Goal: Information Seeking & Learning: Check status

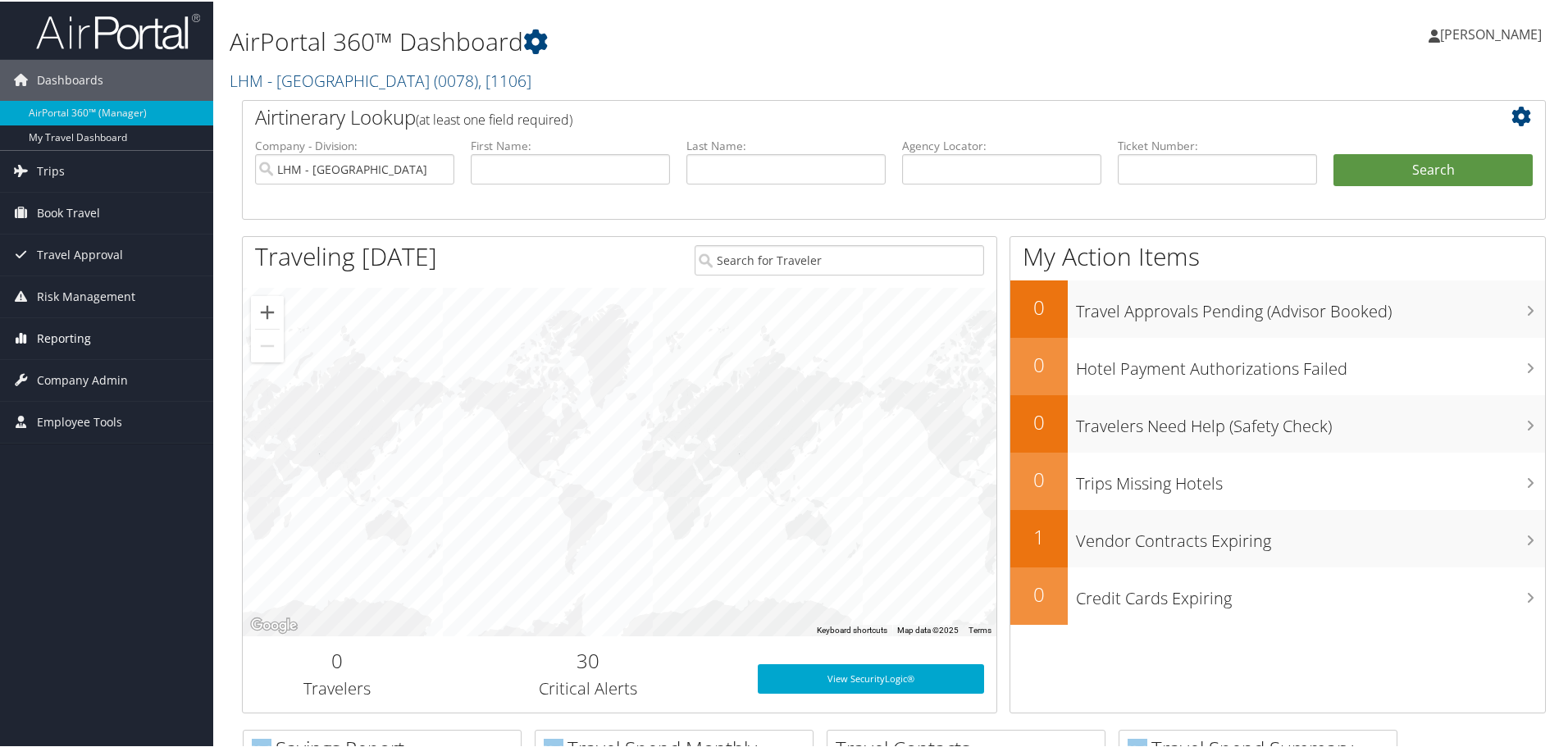
click at [61, 338] on span "Reporting" at bounding box center [64, 337] width 54 height 41
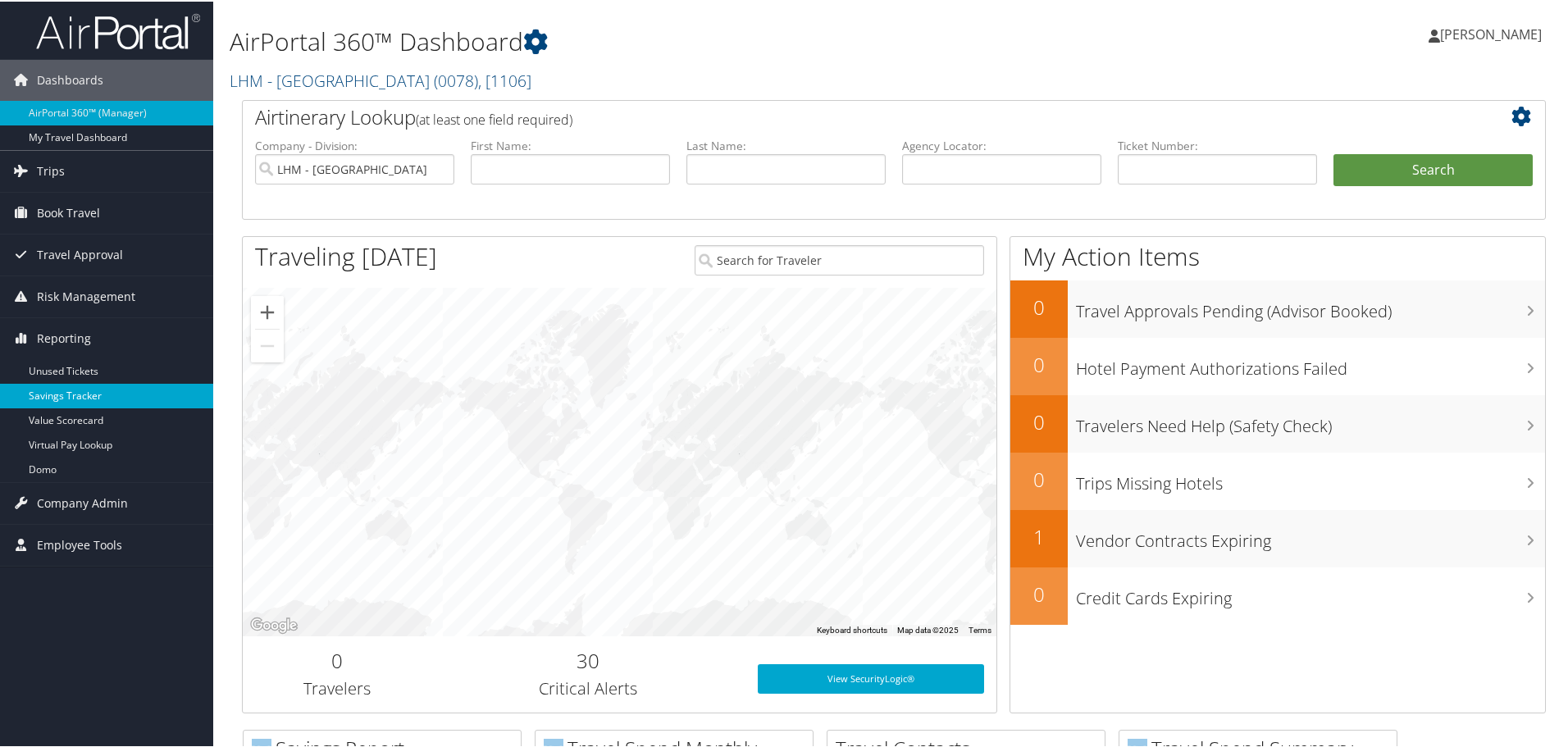
click at [73, 399] on link "Savings Tracker" at bounding box center [106, 394] width 214 height 24
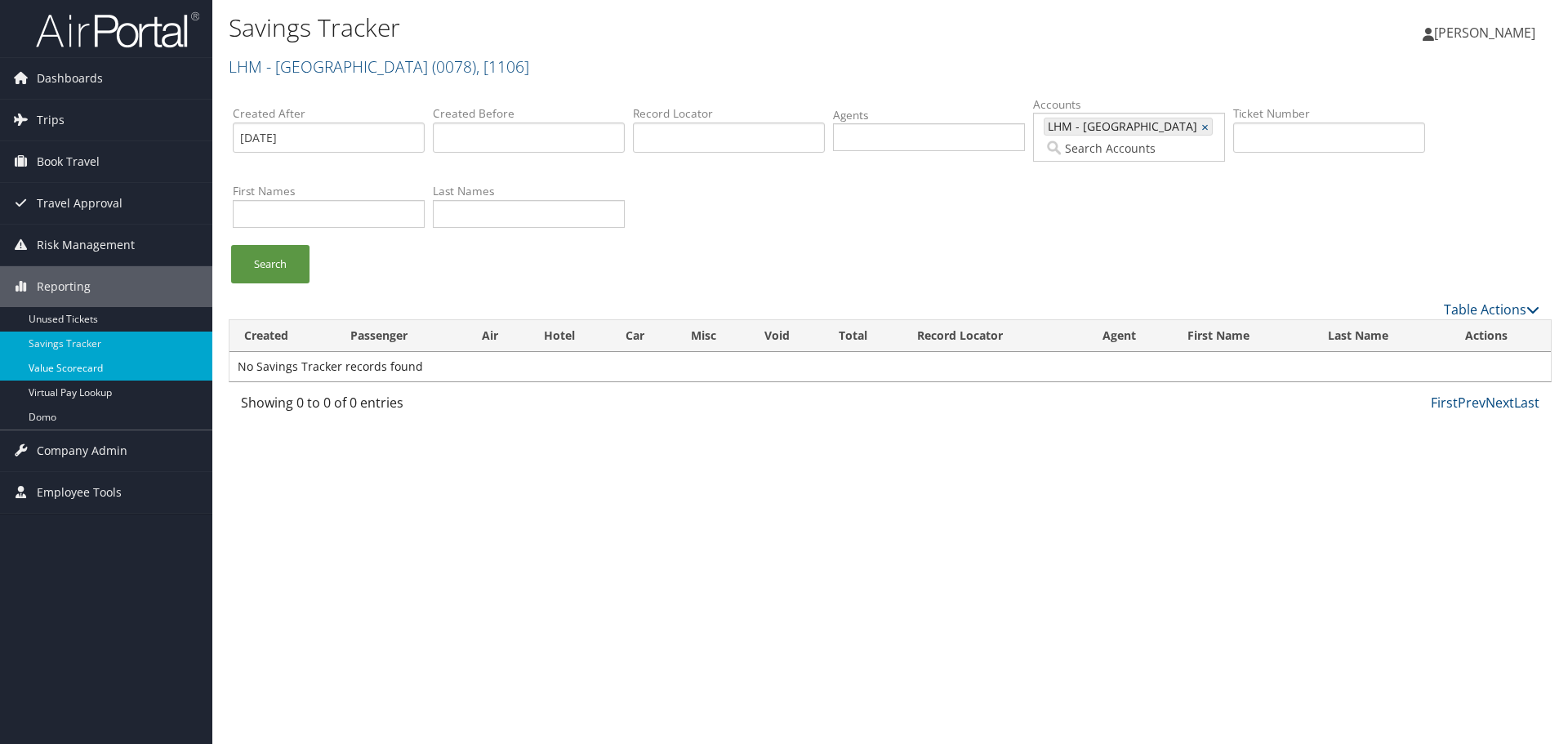
click at [71, 372] on link "Value Scorecard" at bounding box center [106, 368] width 213 height 24
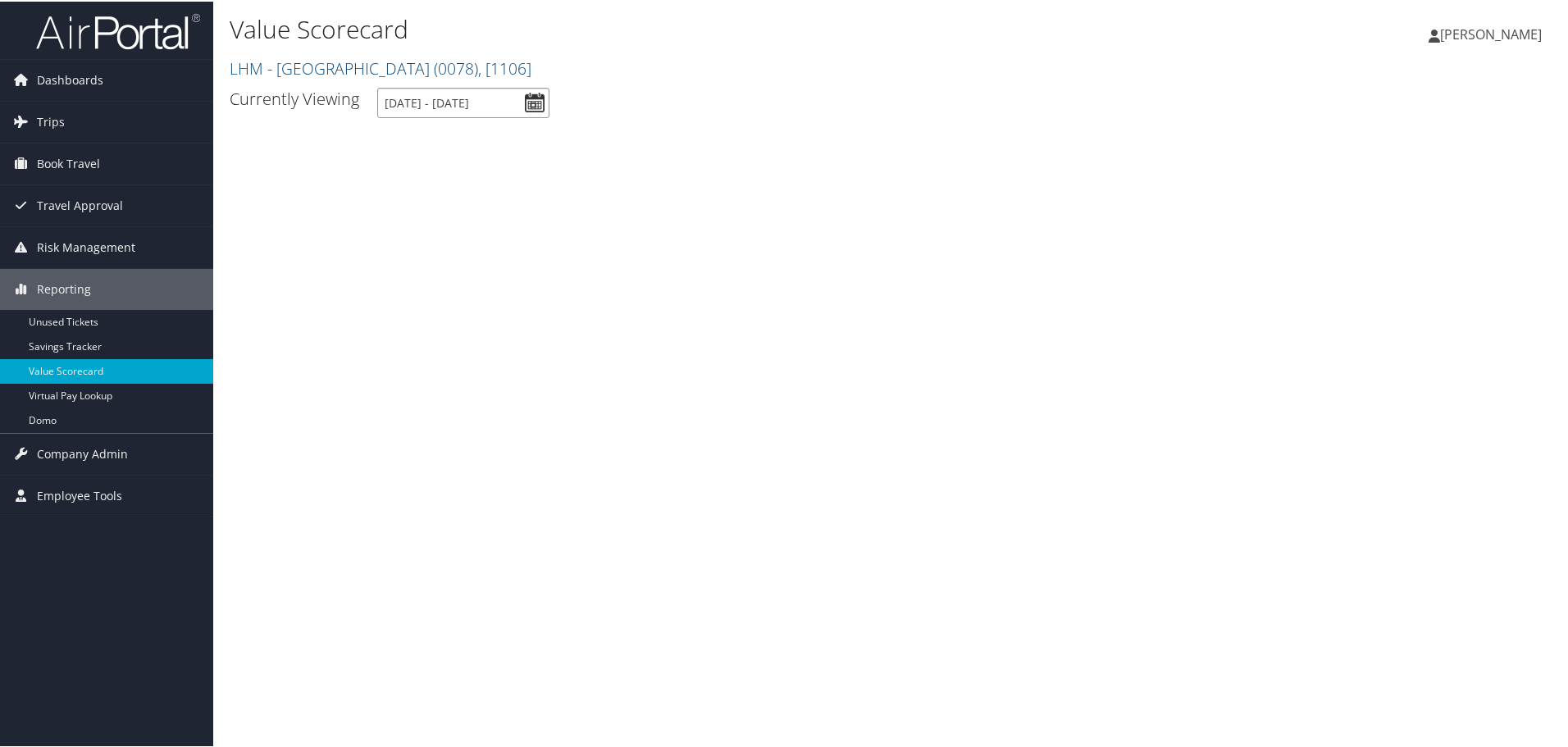
click at [540, 101] on input "10/1/2024 - 10/1/2025" at bounding box center [463, 101] width 172 height 30
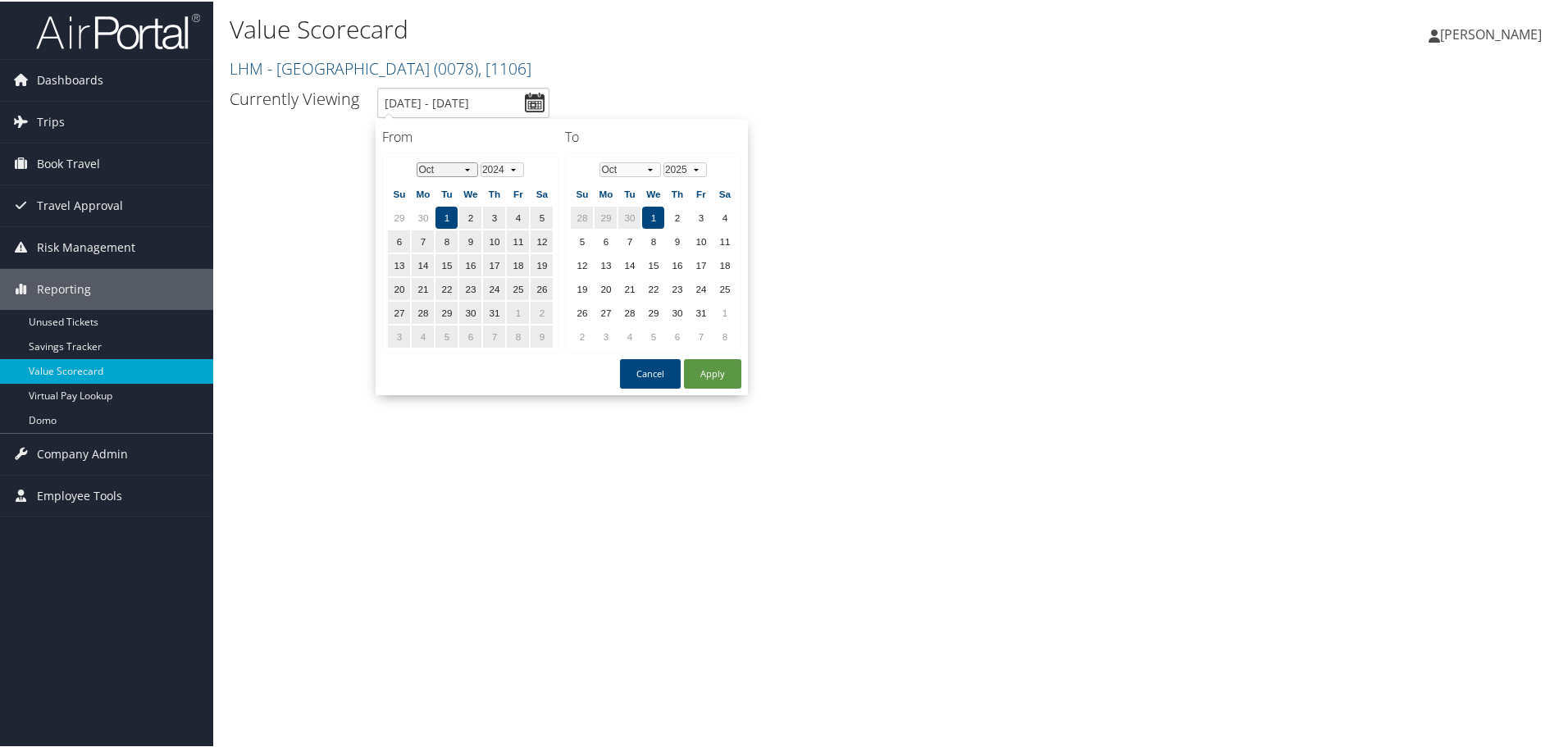
click at [473, 167] on select "Jan Feb Mar Apr May Jun Jul Aug Sep Oct Nov Dec" at bounding box center [447, 167] width 62 height 14
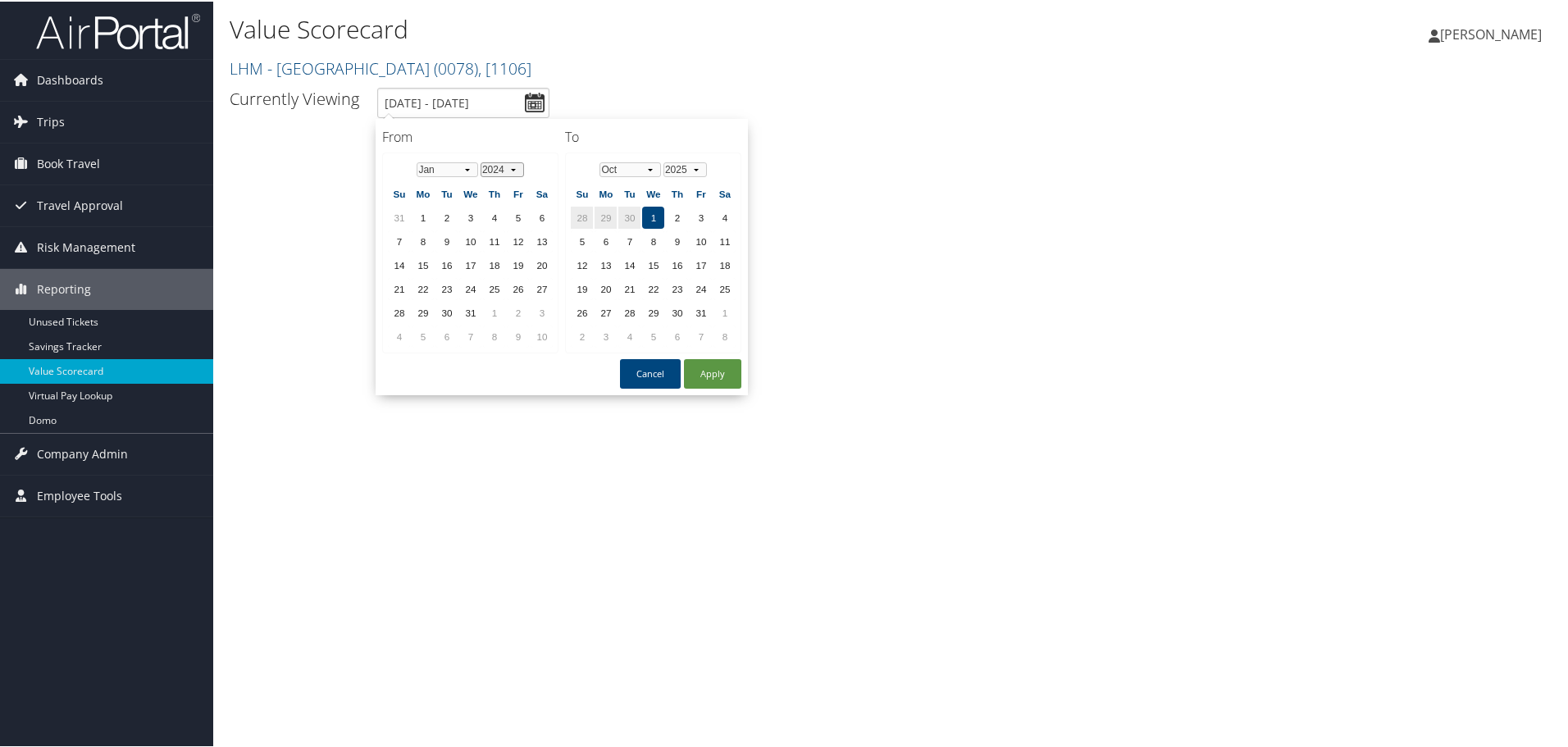
click at [520, 168] on select "1974 1975 1976 1977 1978 1979 1980 1981 1982 1983 1984 1985 1986 1987 1988 1989…" at bounding box center [501, 167] width 43 height 14
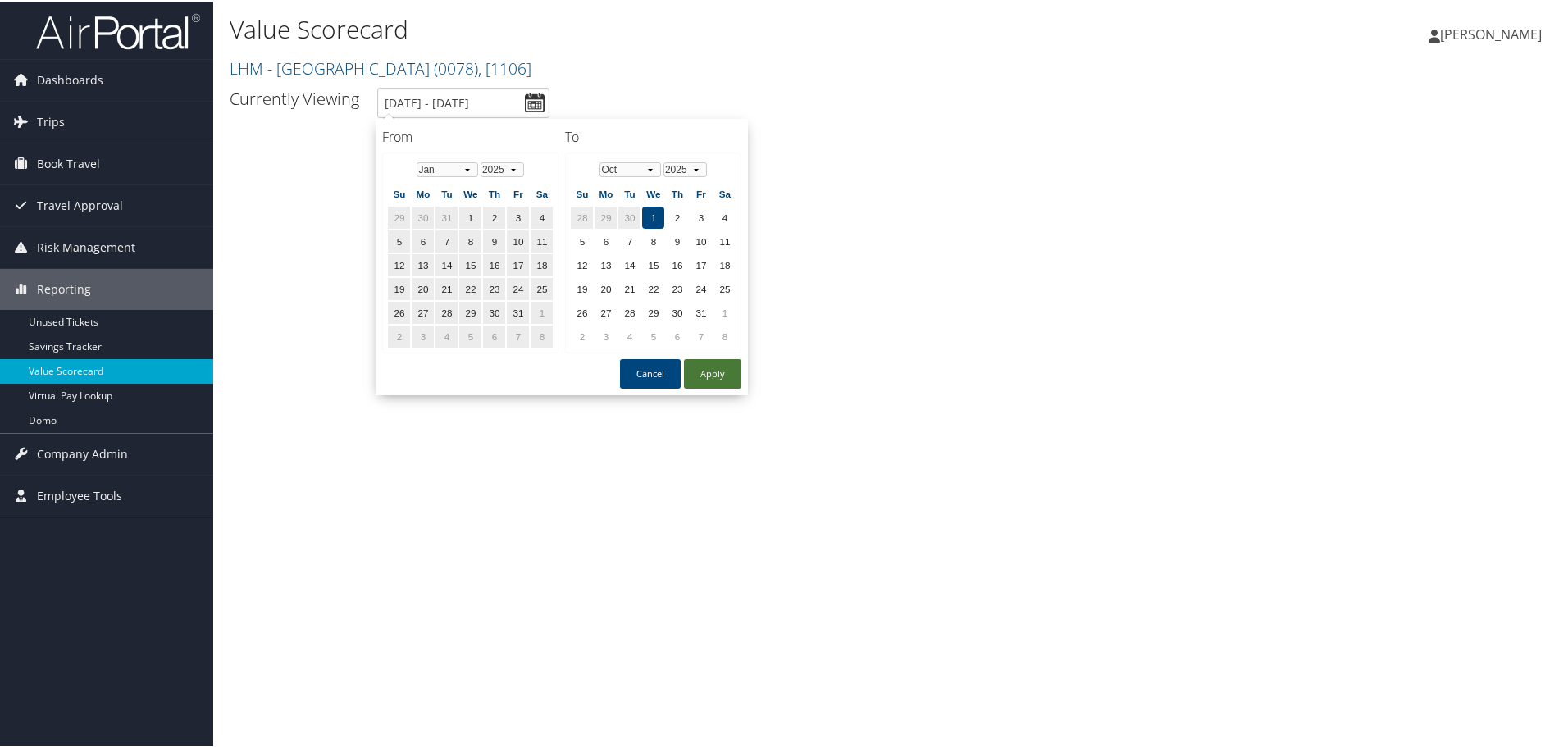
click at [706, 376] on button "Apply" at bounding box center [712, 372] width 57 height 30
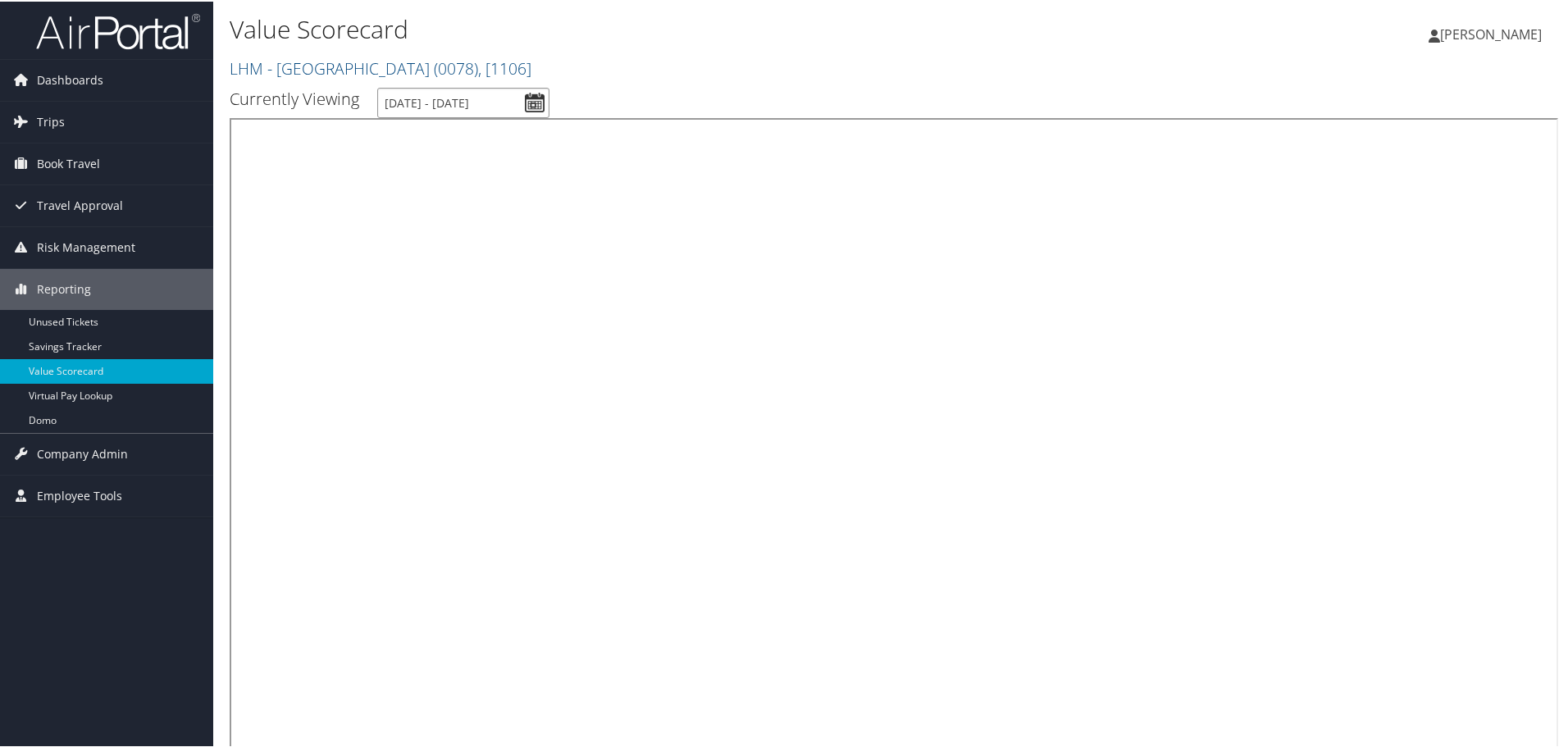
click at [532, 105] on input "10/1/2024 - 10/1/2025" at bounding box center [463, 101] width 172 height 30
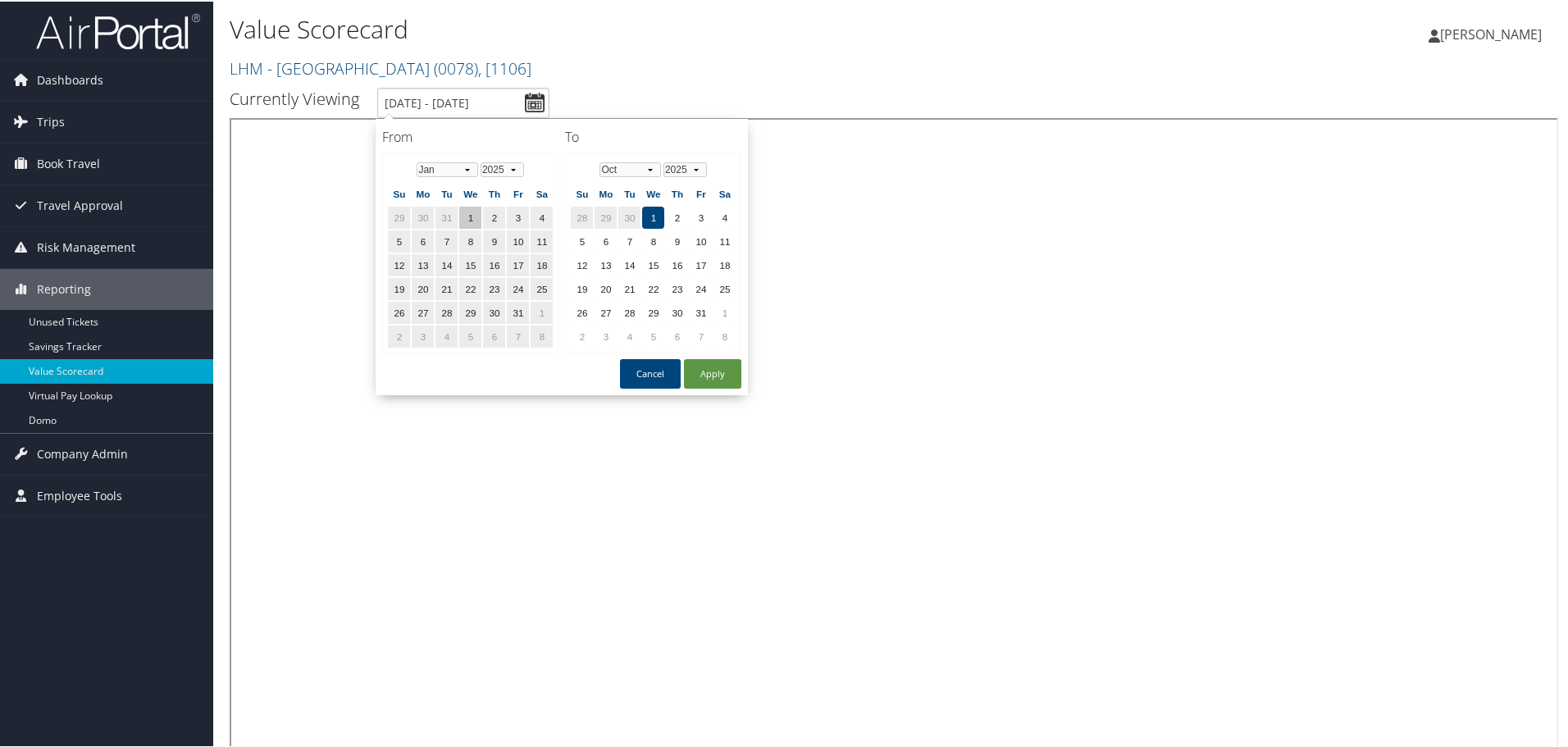
click at [474, 210] on td "1" at bounding box center [470, 215] width 22 height 22
click at [630, 217] on td "30" at bounding box center [629, 215] width 22 height 22
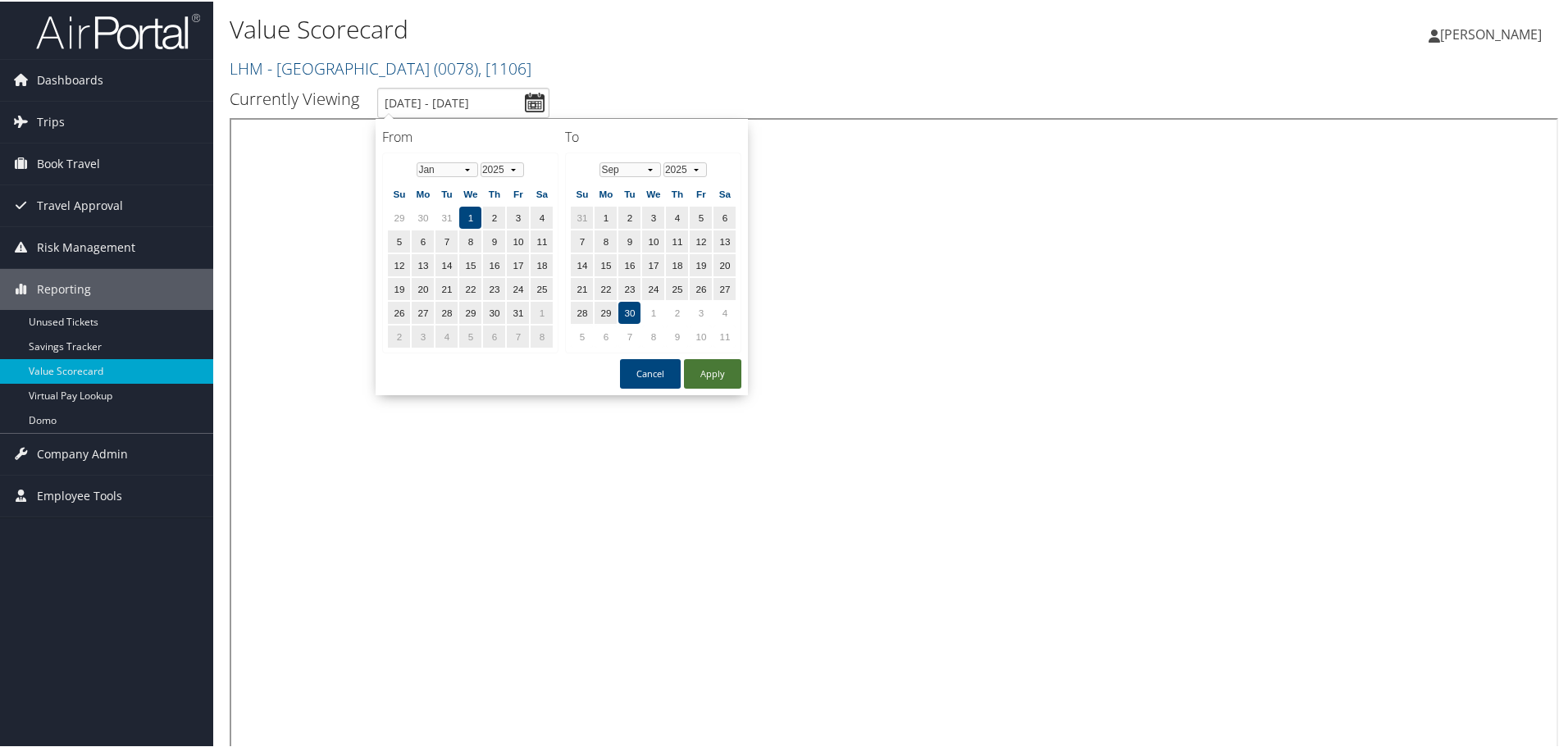
click at [711, 372] on button "Apply" at bounding box center [712, 372] width 57 height 30
type input "1/1/2025 - 9/30/2025"
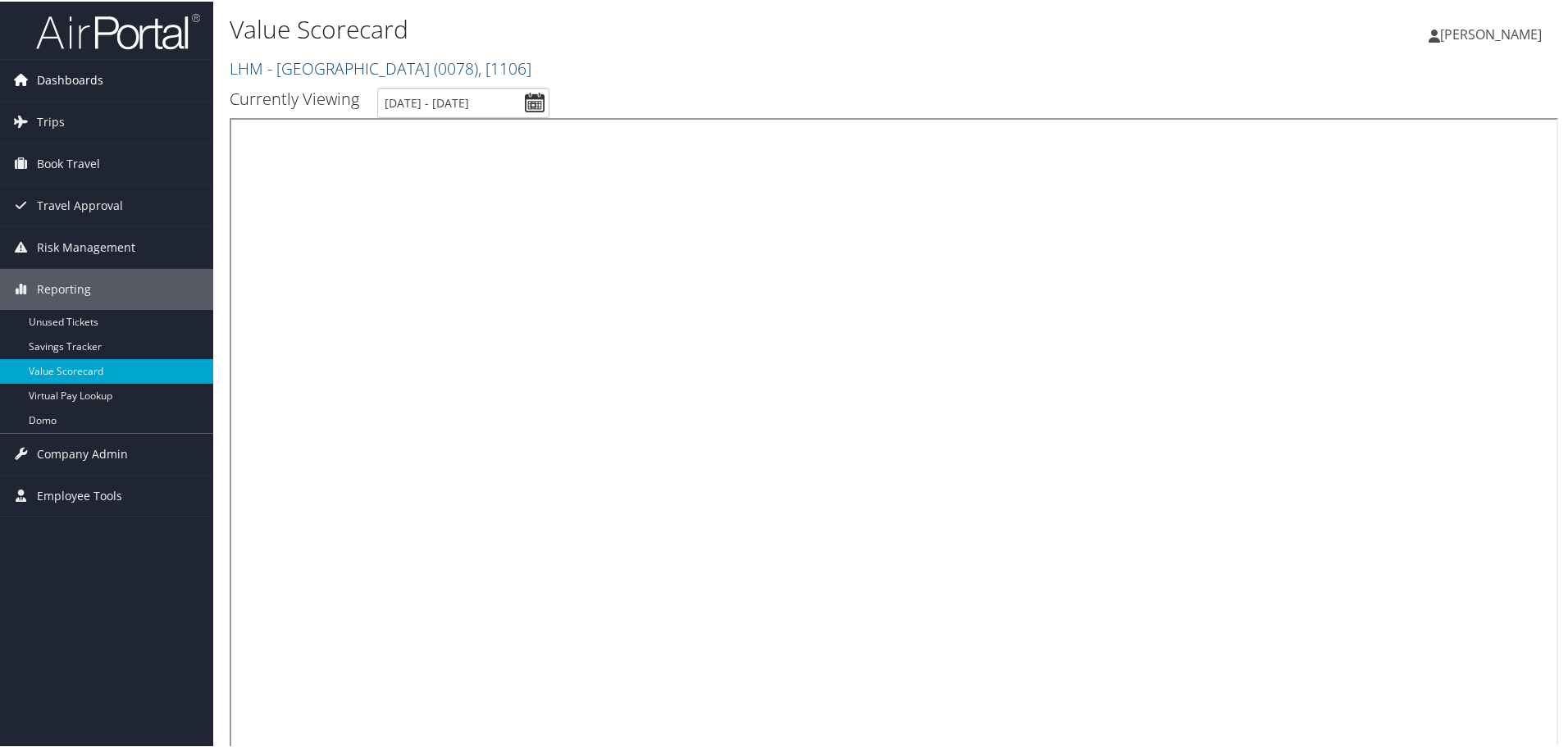
click at [44, 78] on span "Dashboards" at bounding box center [70, 78] width 67 height 41
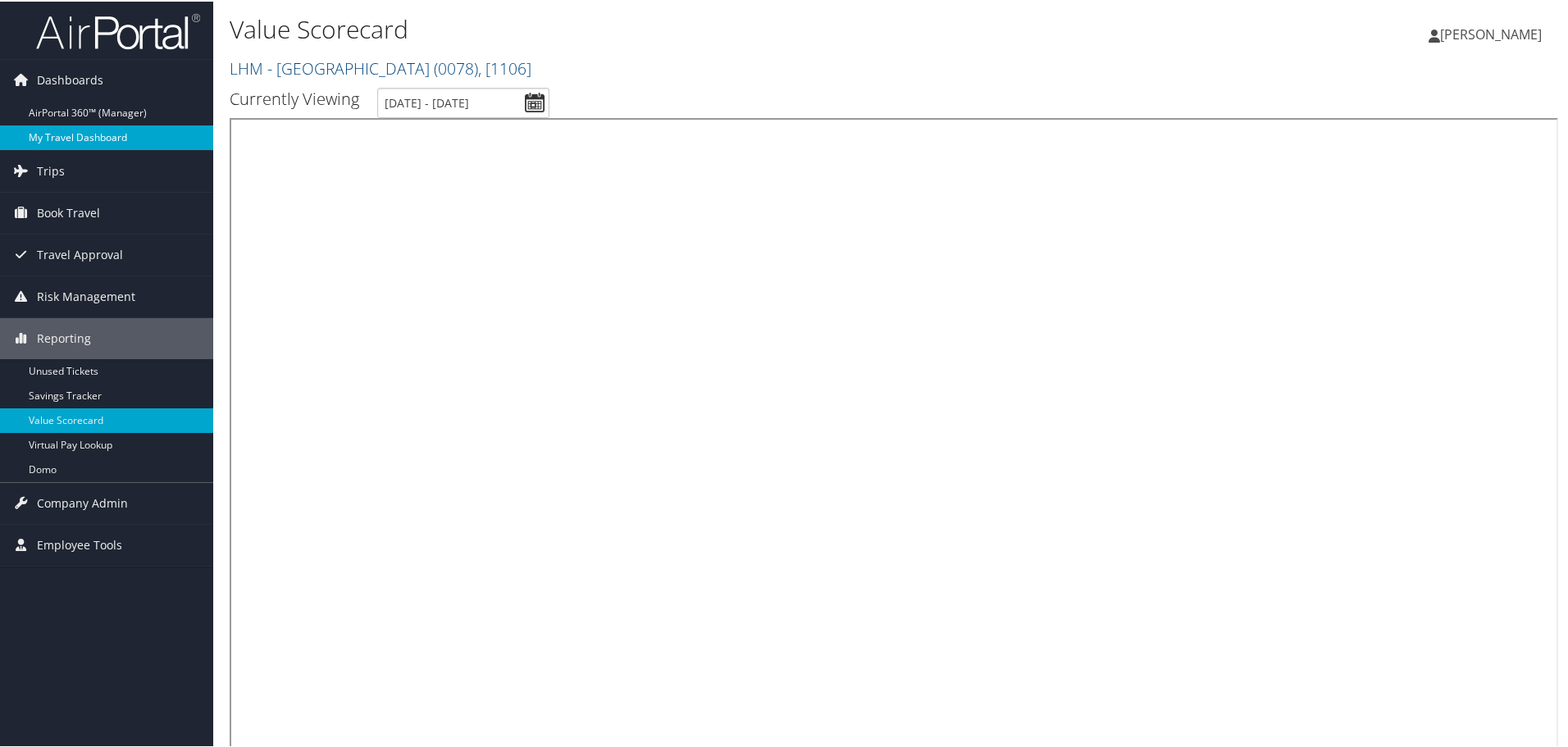
click at [111, 133] on link "My Travel Dashboard" at bounding box center [106, 135] width 214 height 24
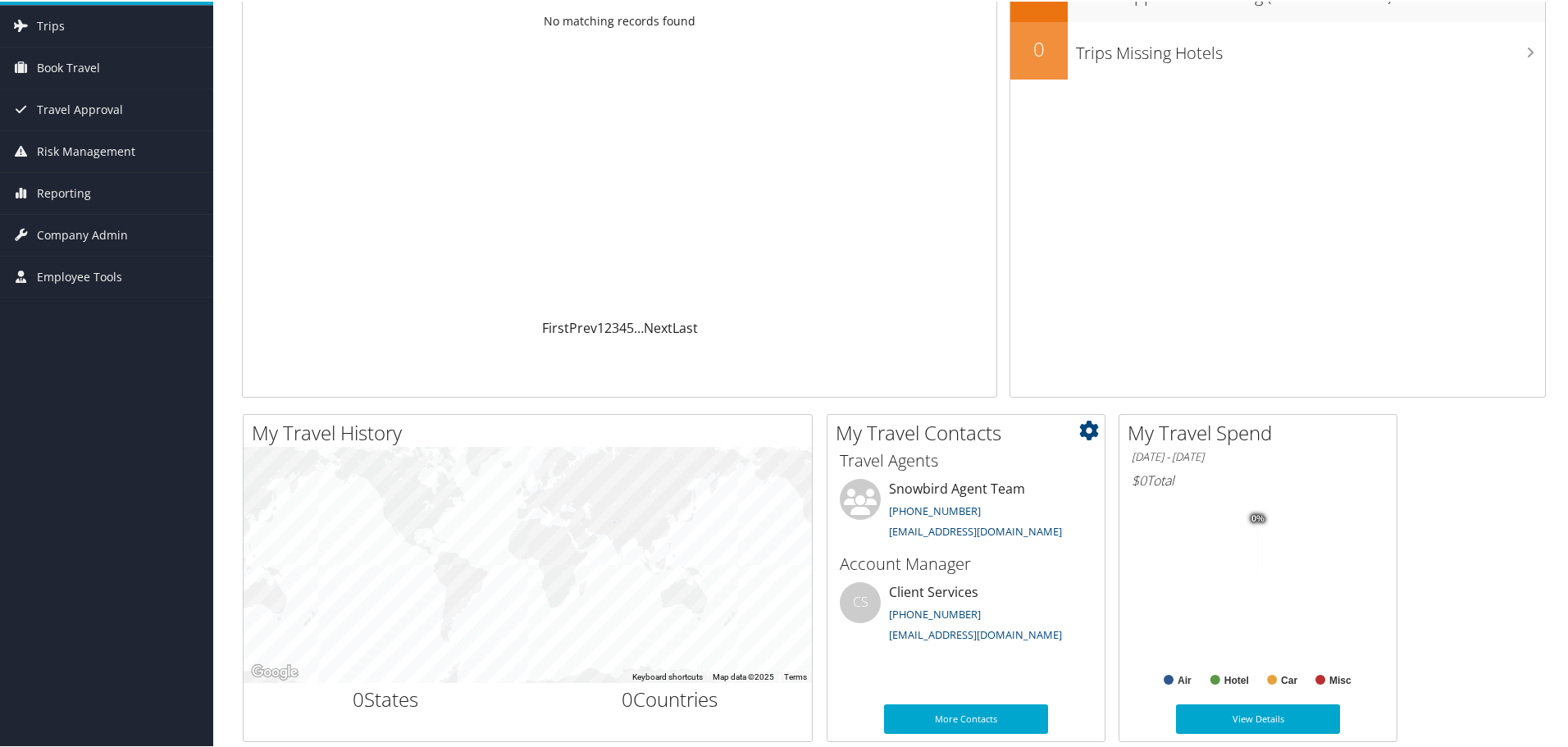
scroll to position [164, 0]
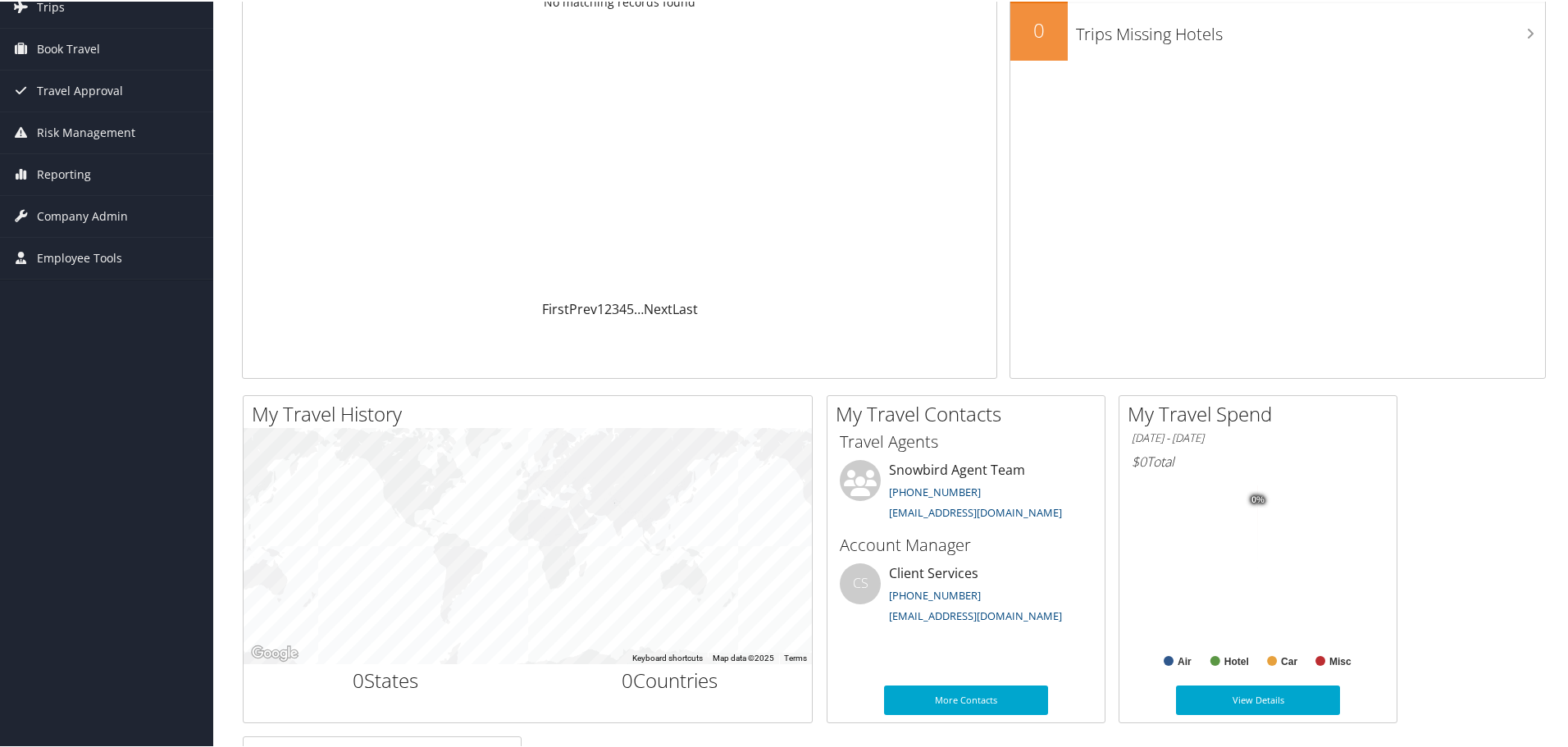
click at [1227, 714] on div "View Details" at bounding box center [1258, 707] width 277 height 46
click at [1227, 696] on link "View Details" at bounding box center [1258, 699] width 164 height 30
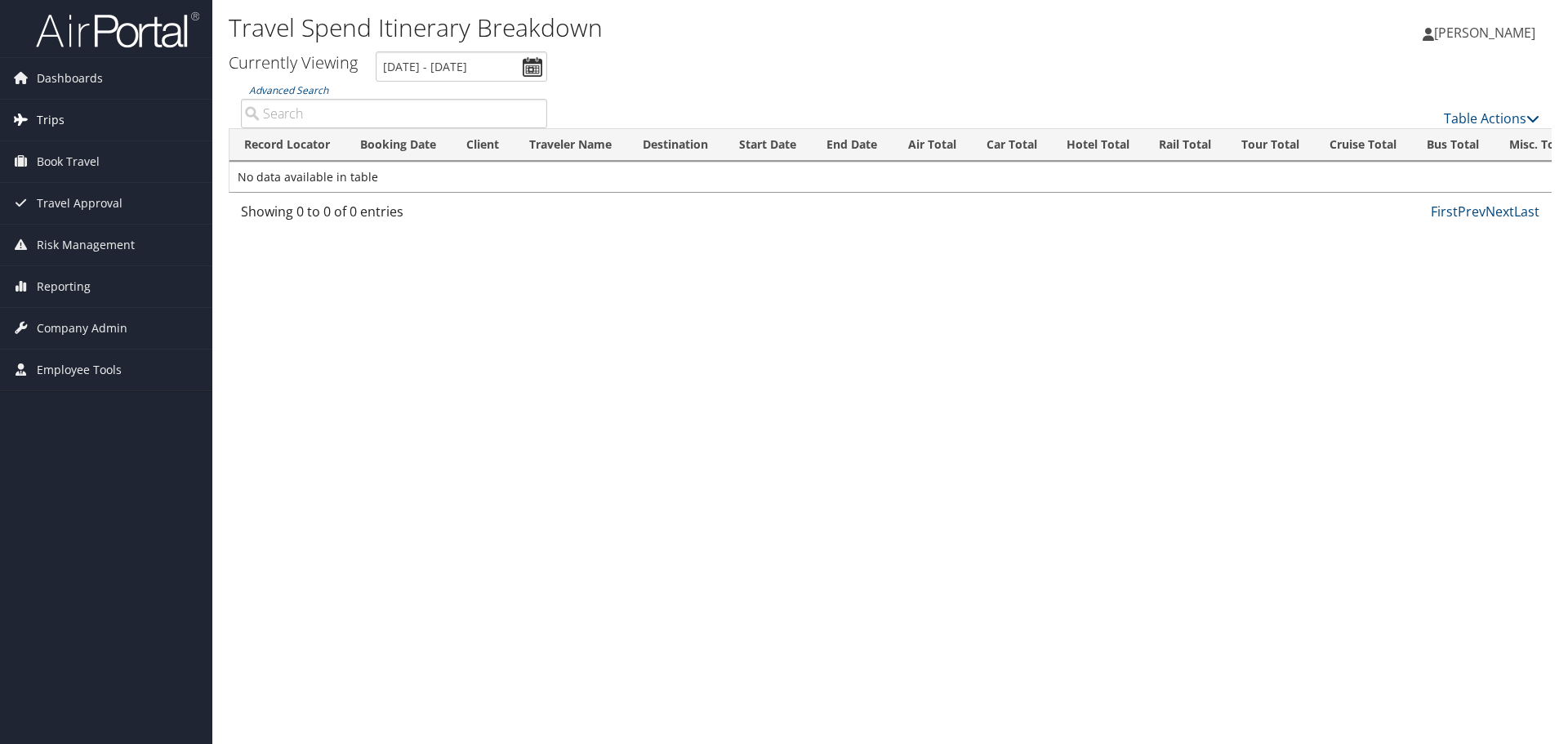
click at [60, 118] on span "Trips" at bounding box center [50, 120] width 28 height 40
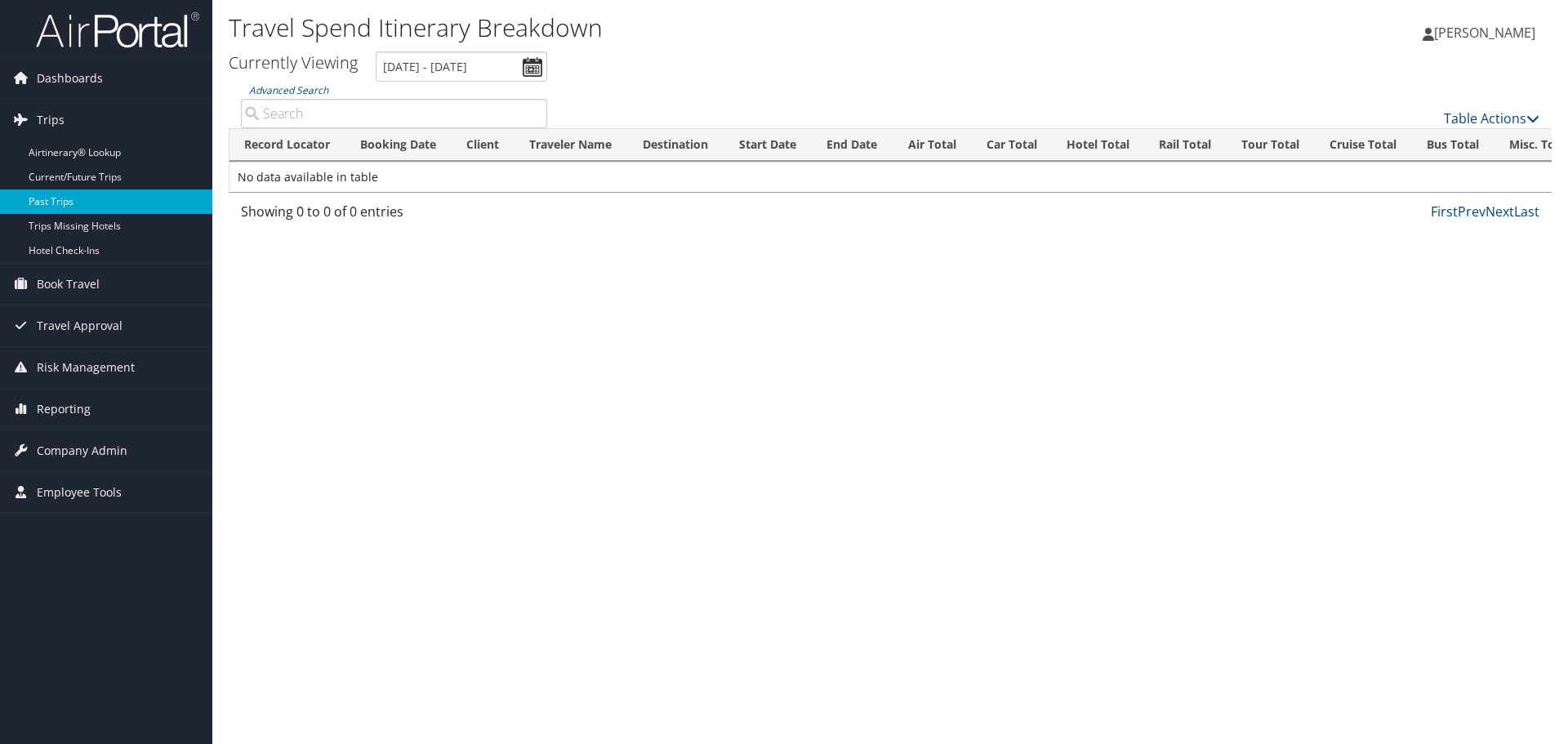
click at [93, 193] on link "Past Trips" at bounding box center [106, 201] width 213 height 24
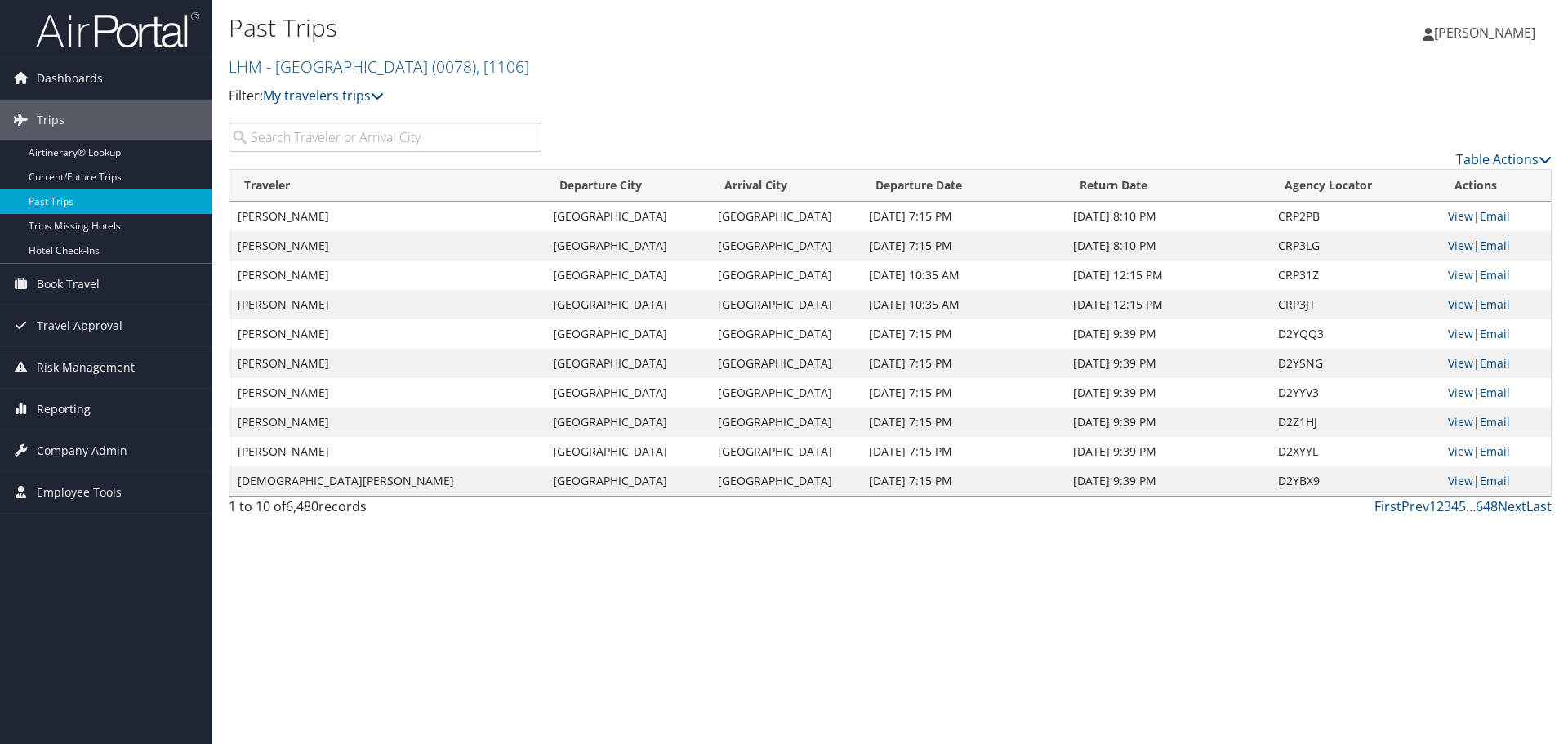
click at [66, 405] on span "Reporting" at bounding box center [63, 409] width 54 height 40
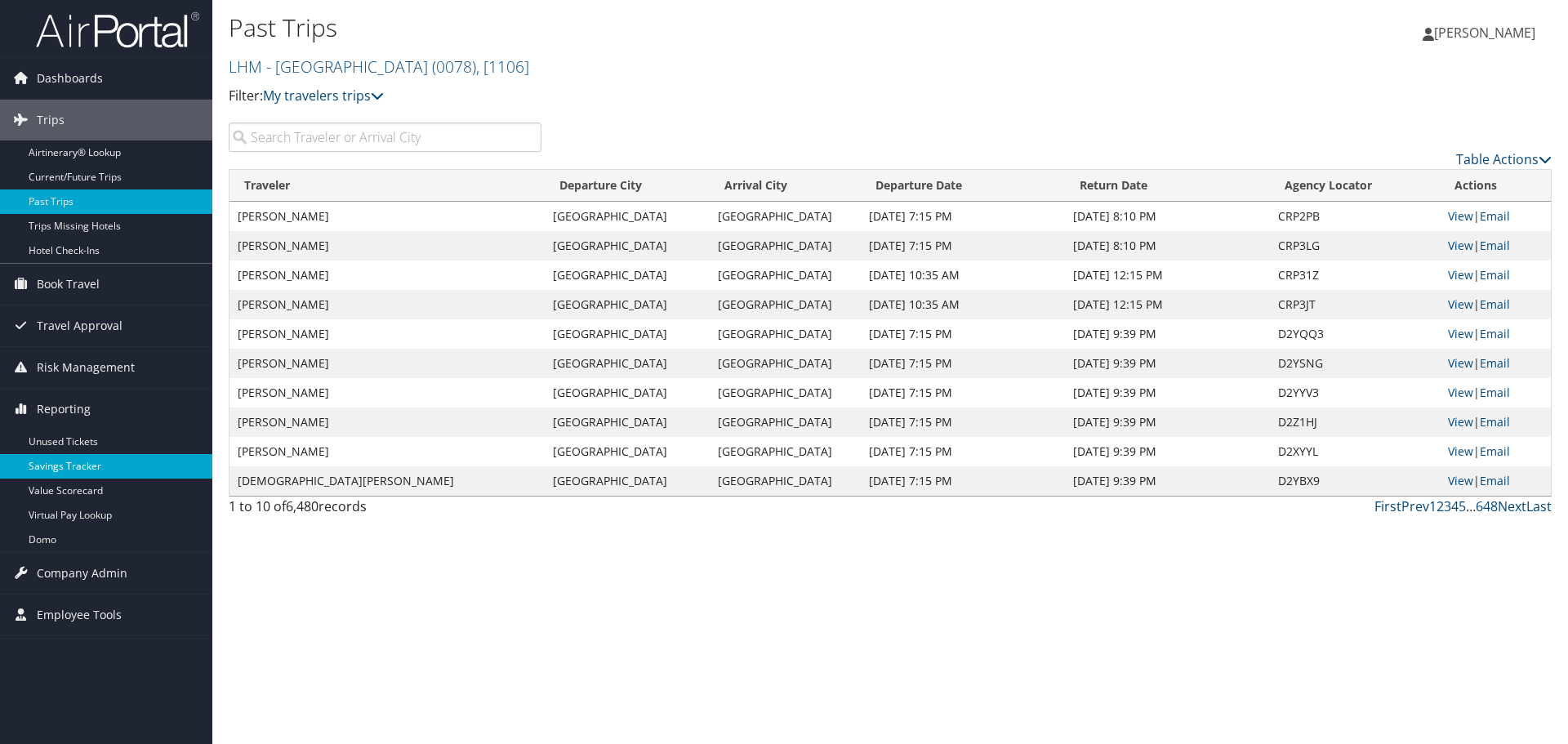
click at [72, 466] on link "Savings Tracker" at bounding box center [106, 466] width 213 height 24
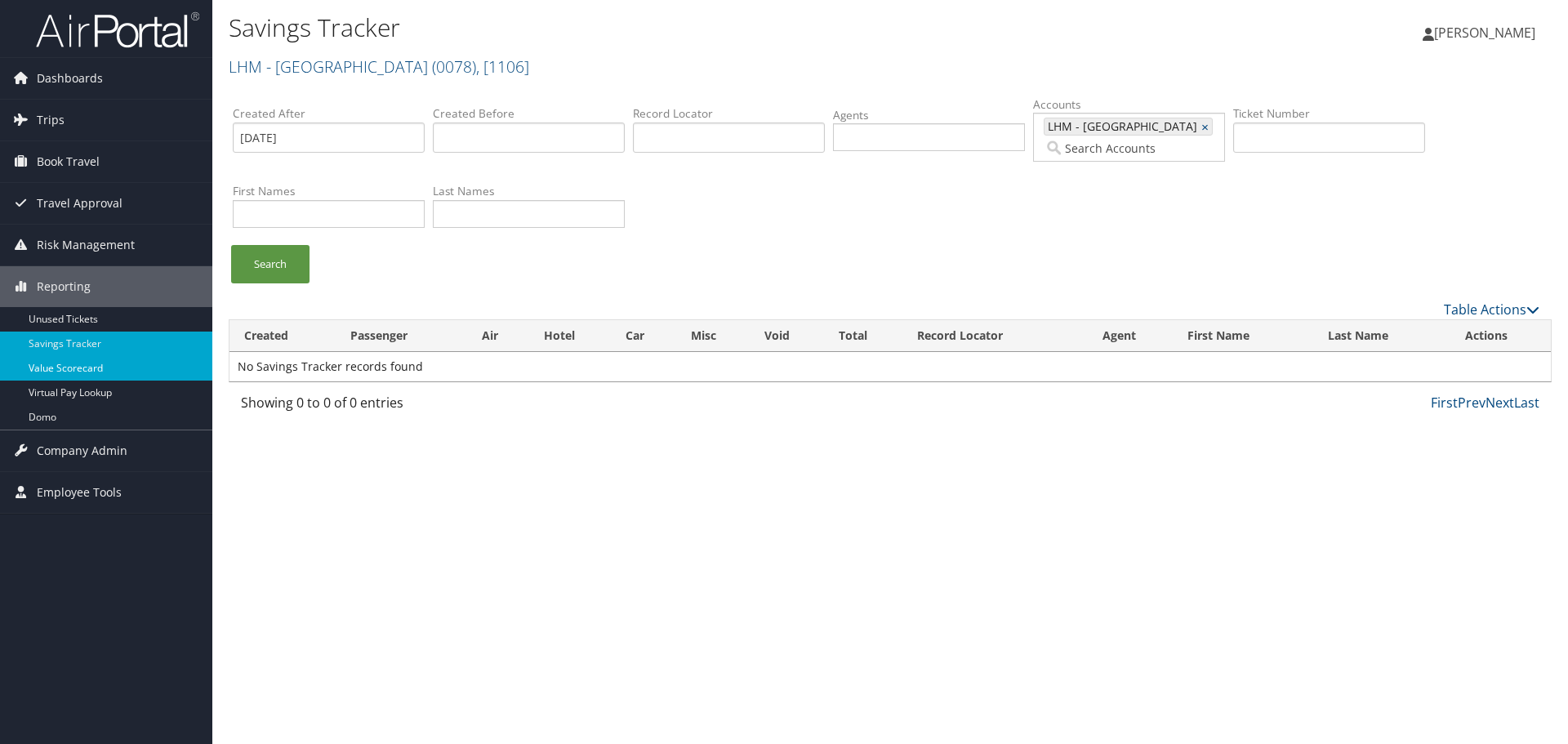
click at [100, 374] on link "Value Scorecard" at bounding box center [106, 368] width 213 height 24
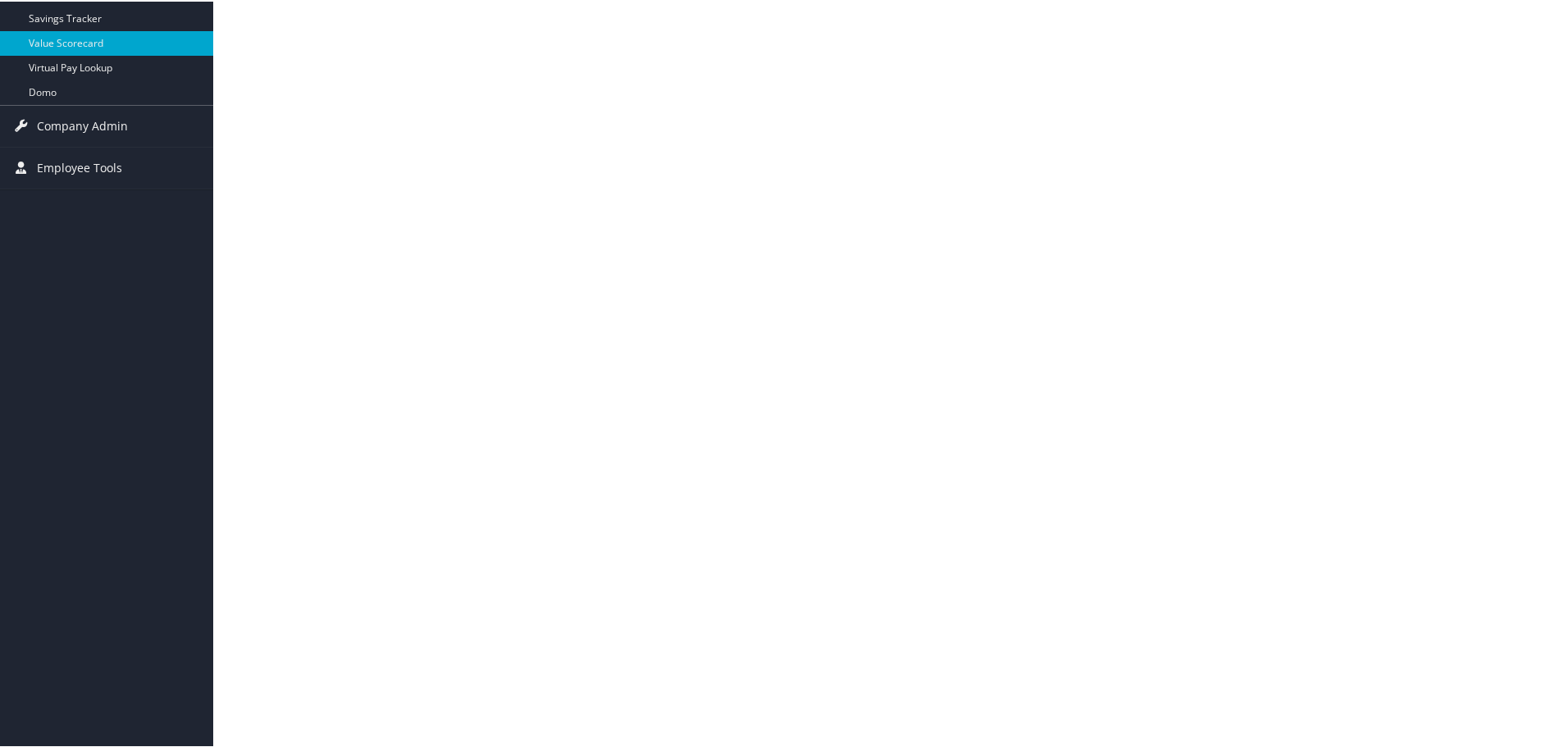
scroll to position [410, 0]
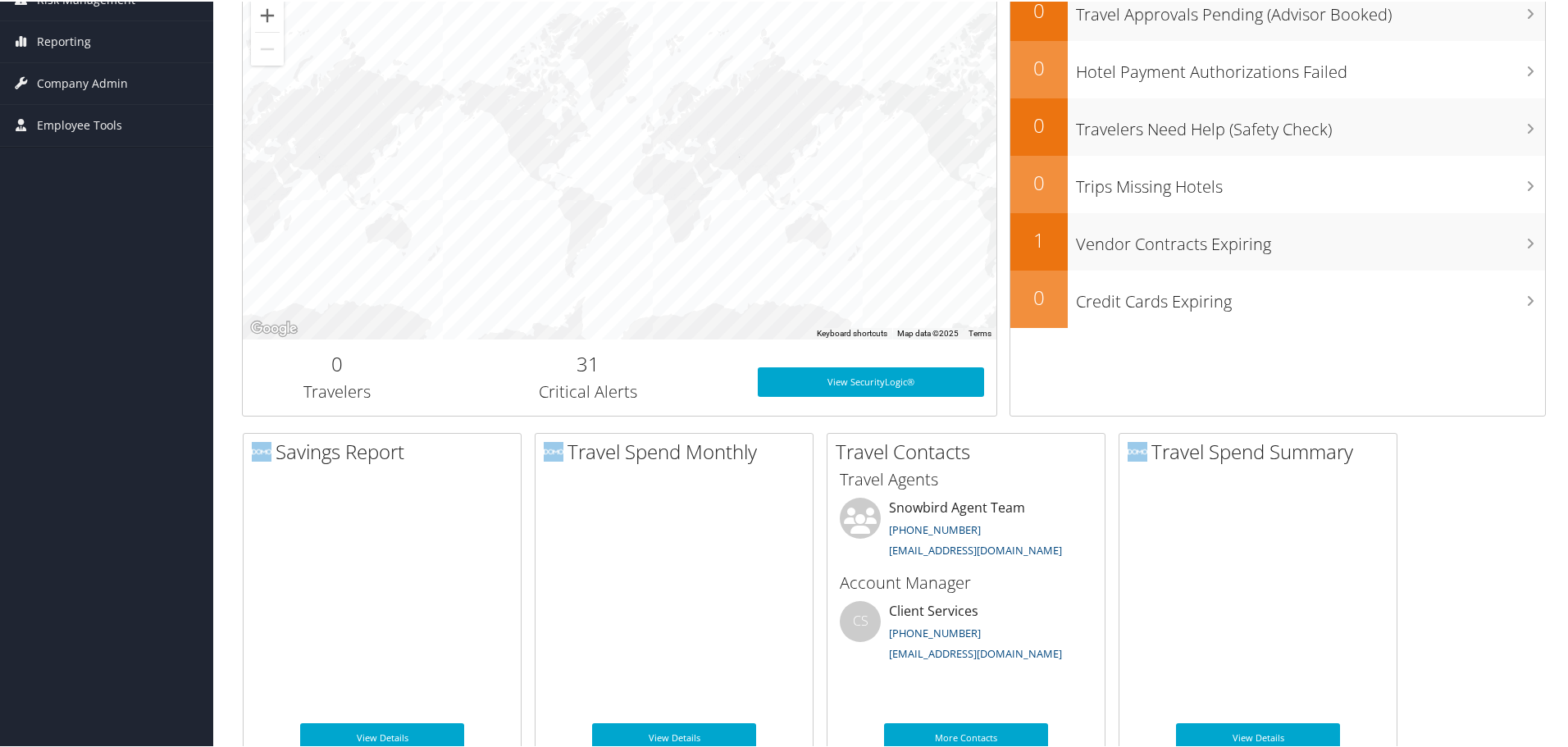
scroll to position [197, 0]
